Goal: Task Accomplishment & Management: Use online tool/utility

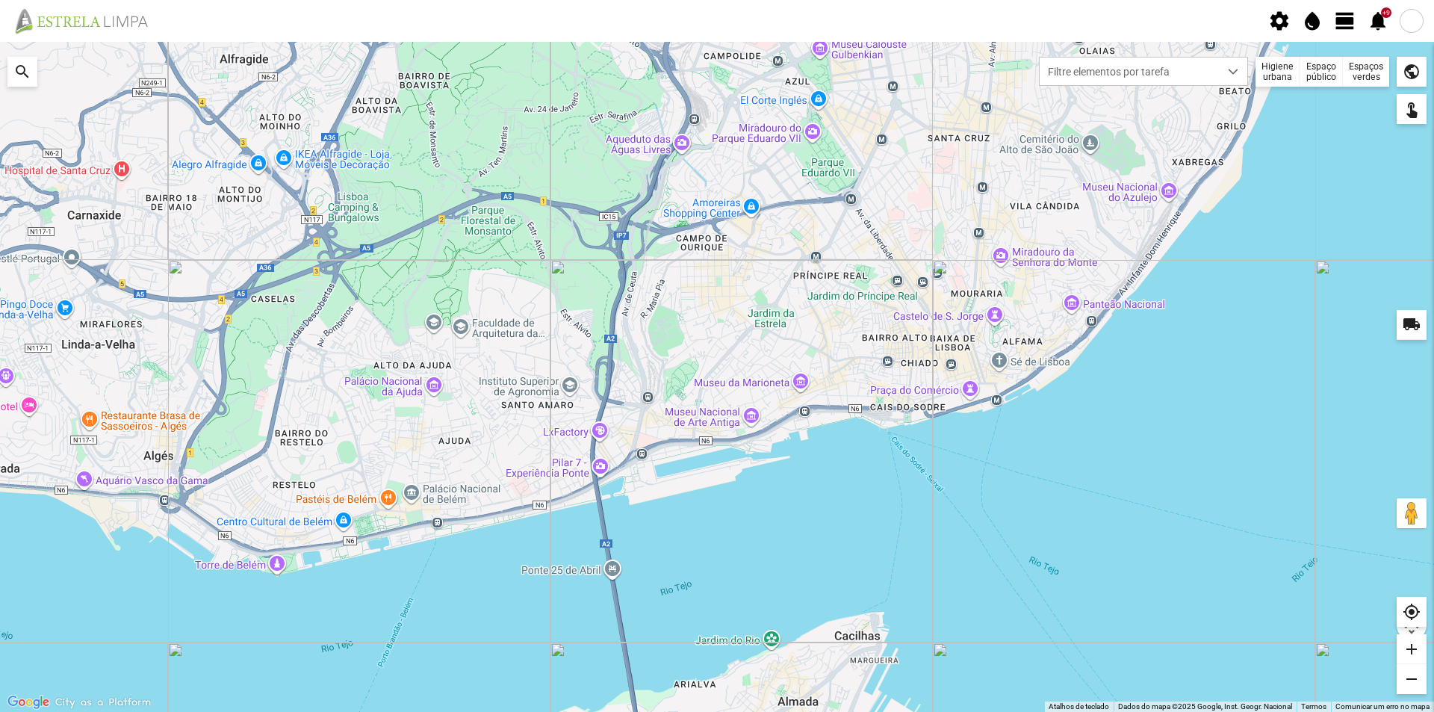
click at [1346, 19] on span "view_day" at bounding box center [1344, 21] width 22 height 22
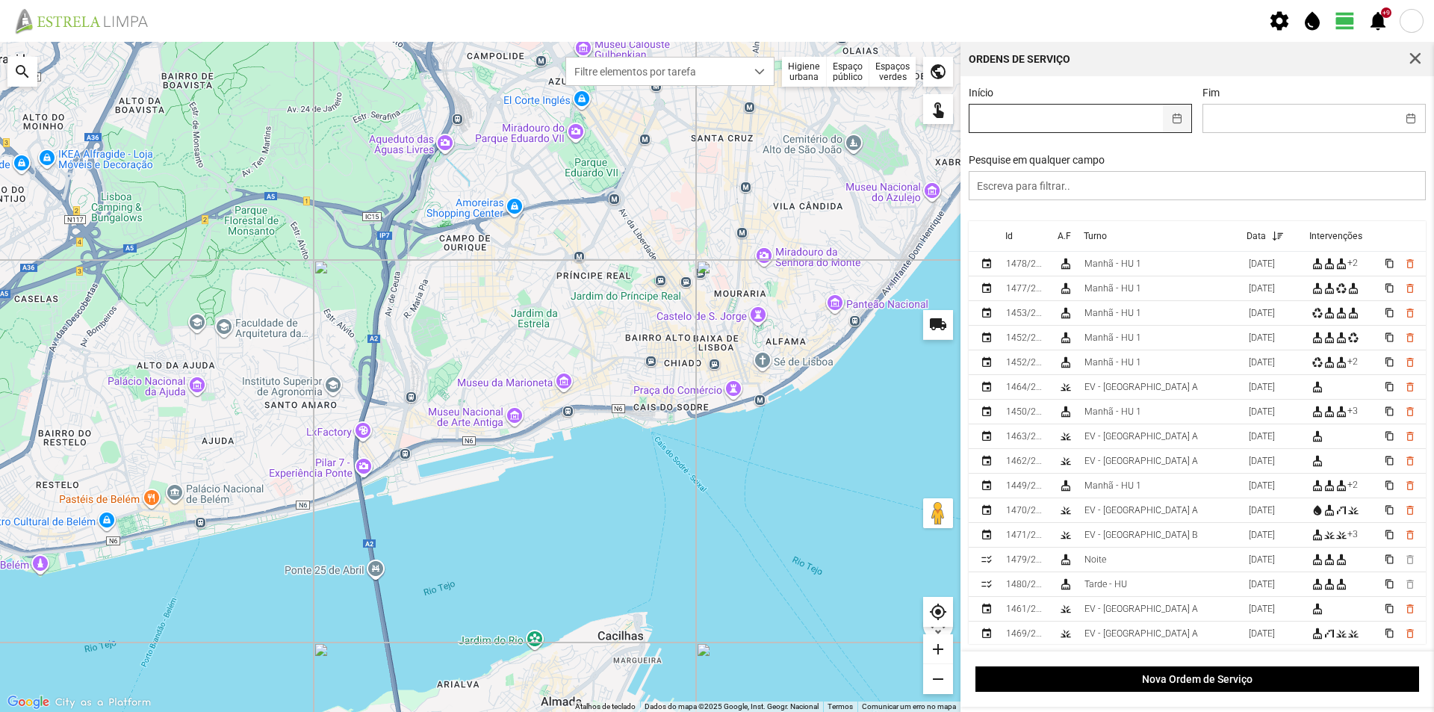
click at [1166, 119] on button "button" at bounding box center [1177, 119] width 29 height 28
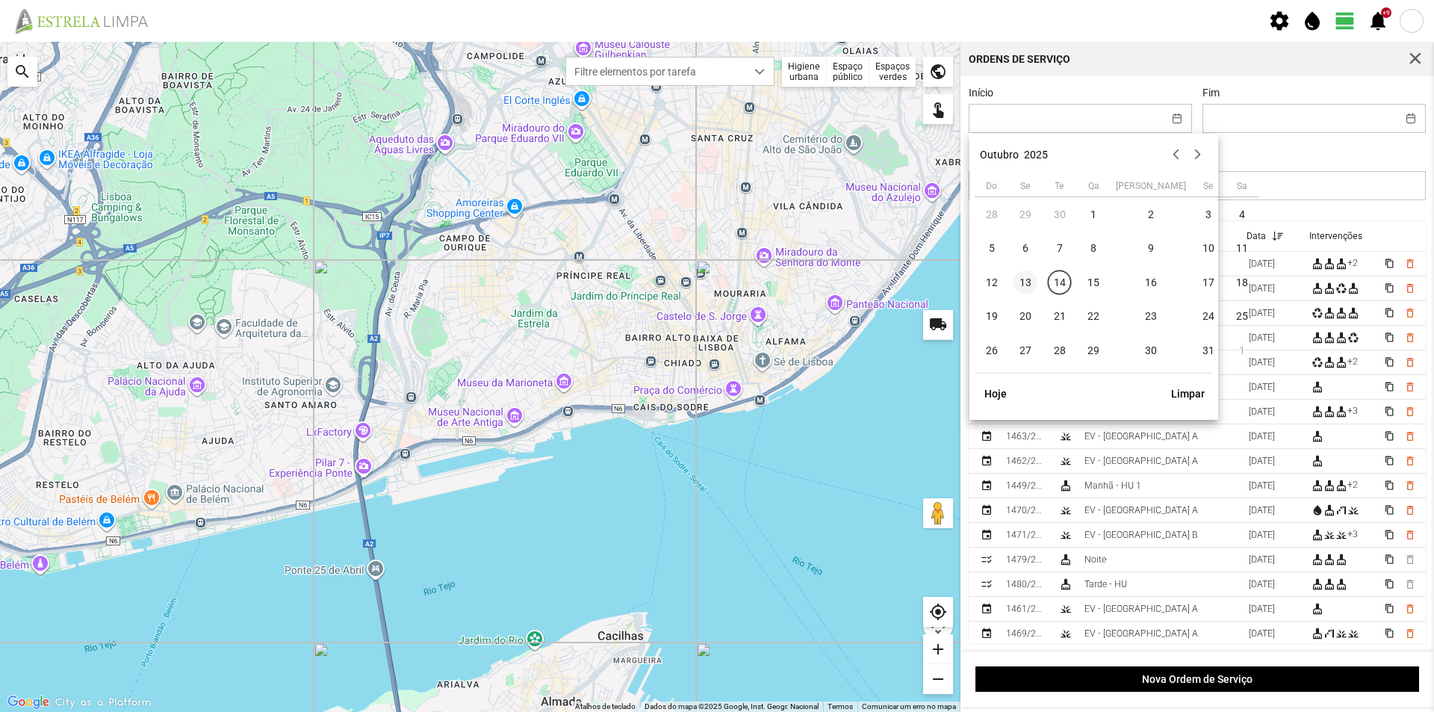
click at [1032, 282] on span "13" at bounding box center [1025, 282] width 24 height 24
type input "[DATE]"
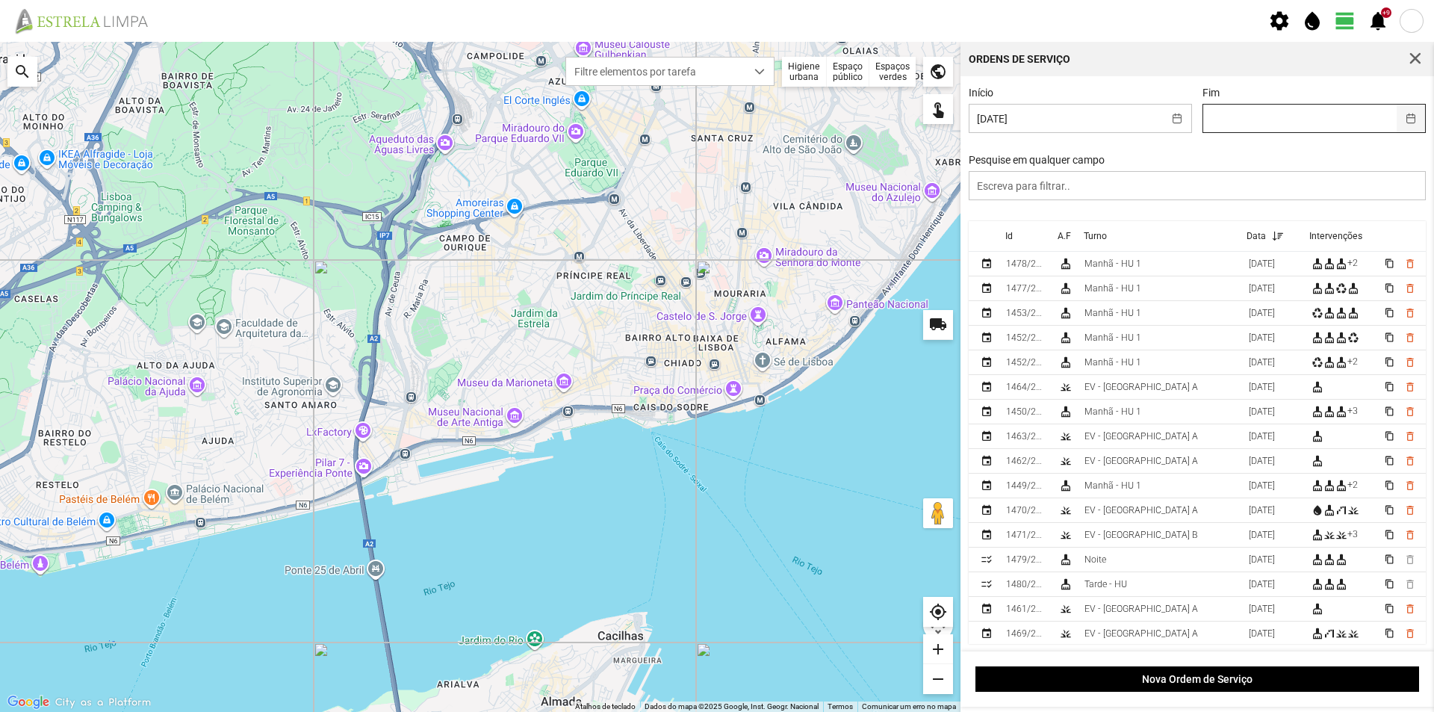
click at [1396, 120] on button "button" at bounding box center [1410, 119] width 29 height 28
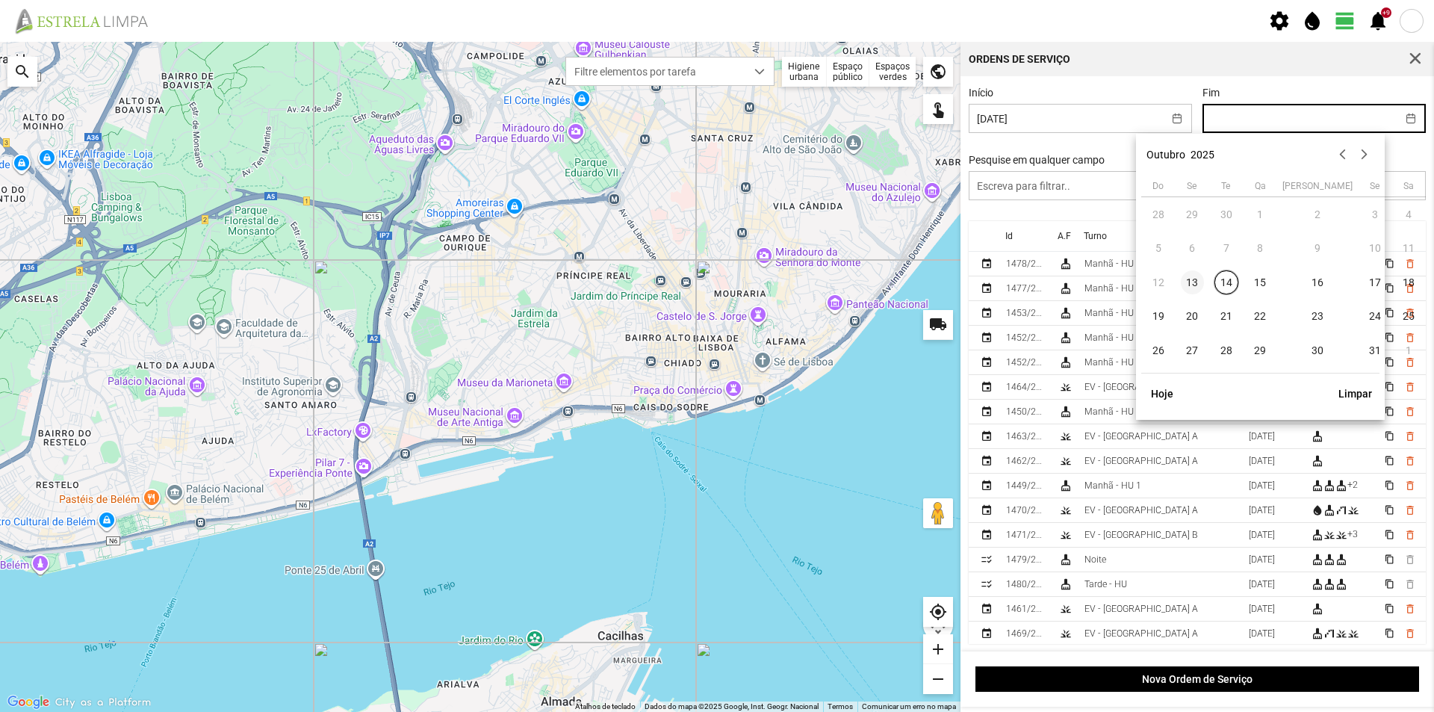
click at [1195, 278] on span "13" at bounding box center [1192, 282] width 24 height 24
type input "[DATE]"
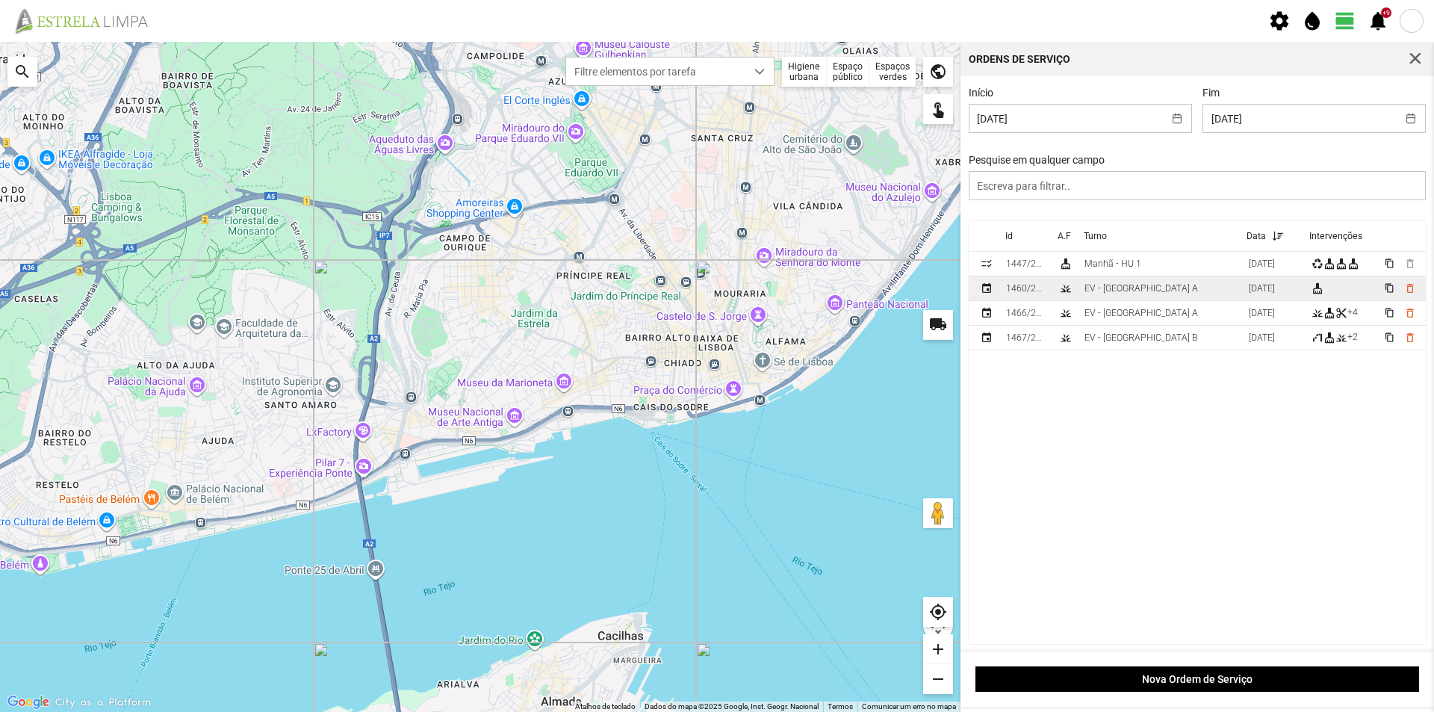
click at [1151, 292] on td "EV - [GEOGRAPHIC_DATA] A" at bounding box center [1160, 288] width 164 height 25
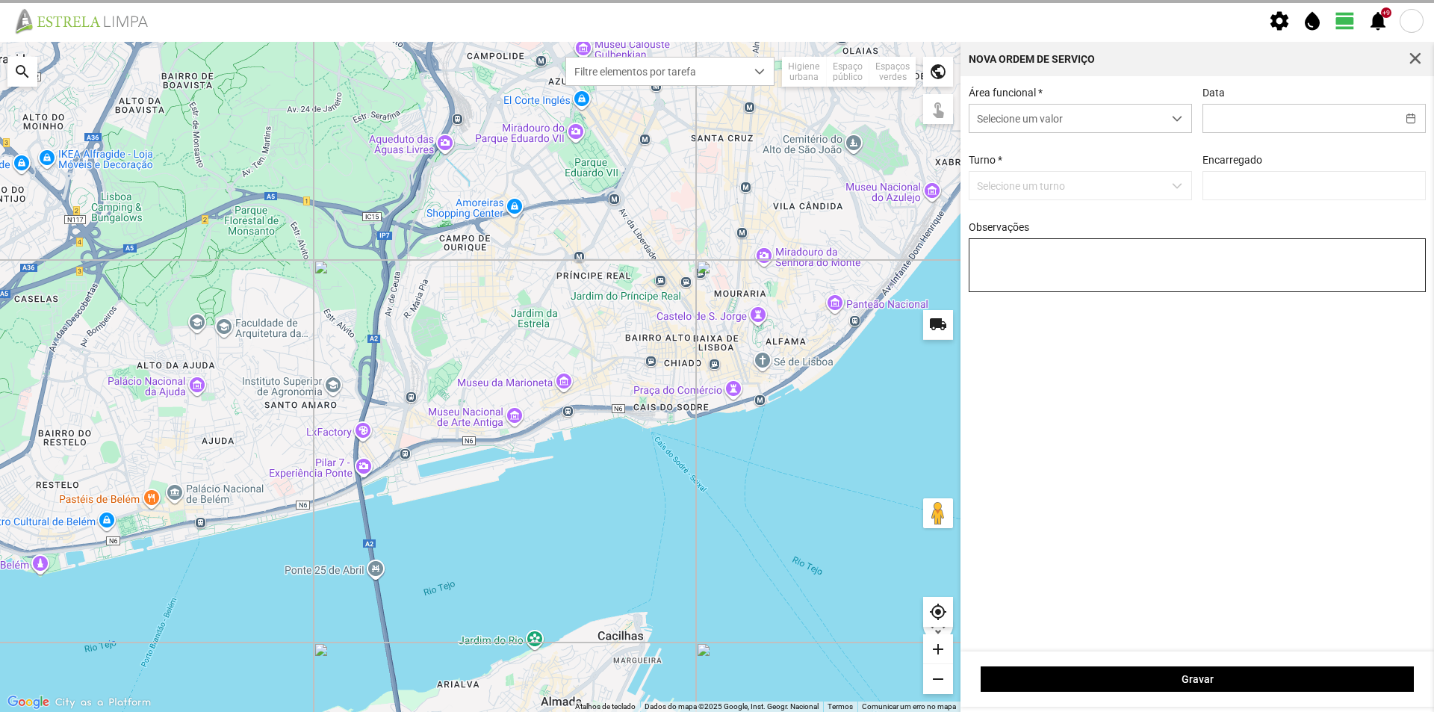
type input "[DATE]"
type input "[PERSON_NAME]"
type textarea "Recolha de papeleiras"
